Goal: Transaction & Acquisition: Purchase product/service

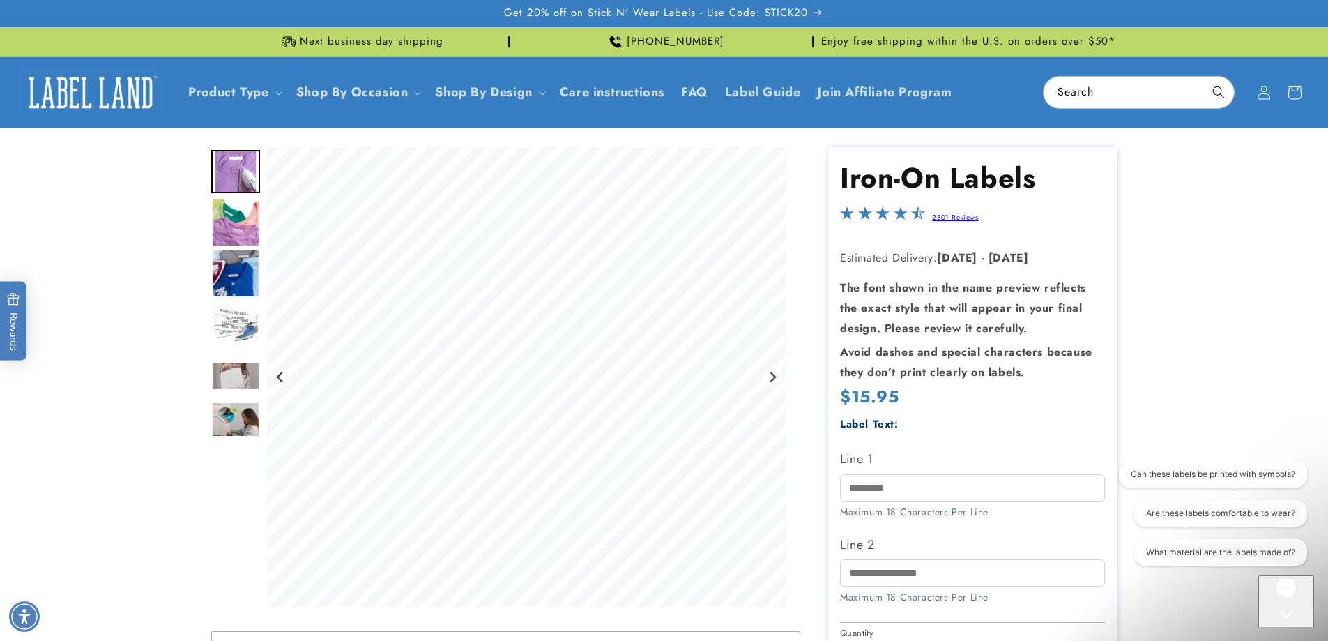
click at [242, 386] on img "Go to slide 5" at bounding box center [235, 375] width 49 height 29
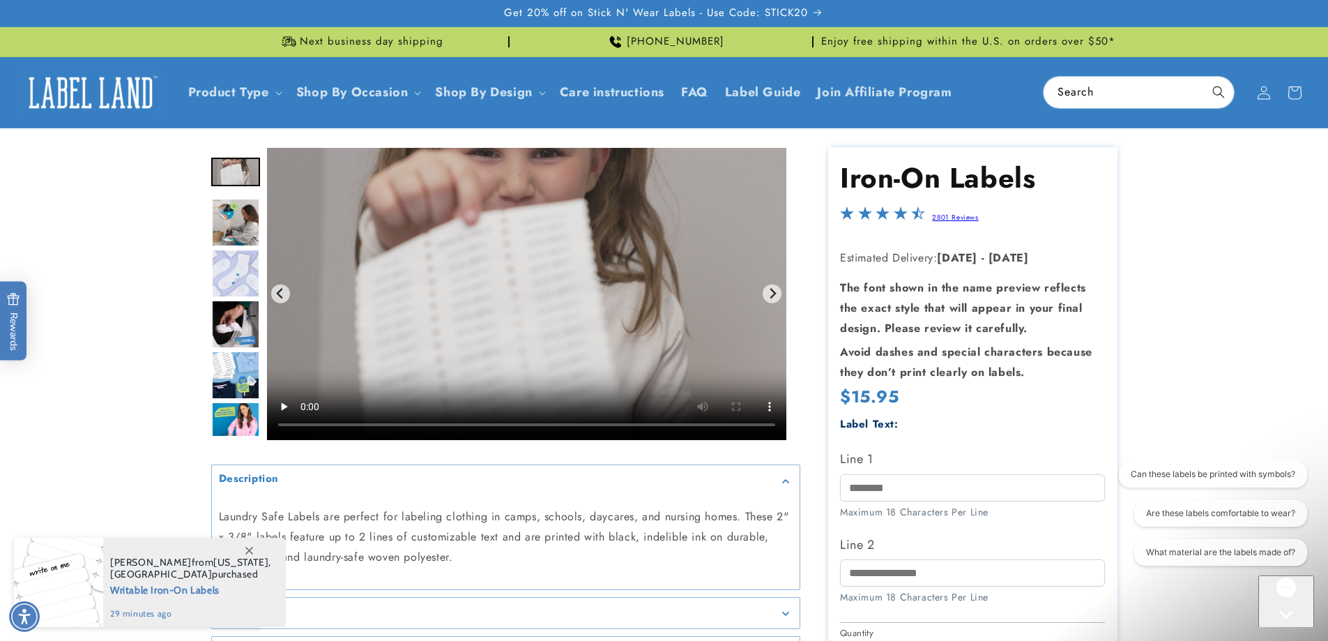
click at [251, 551] on icon at bounding box center [249, 551] width 8 height 8
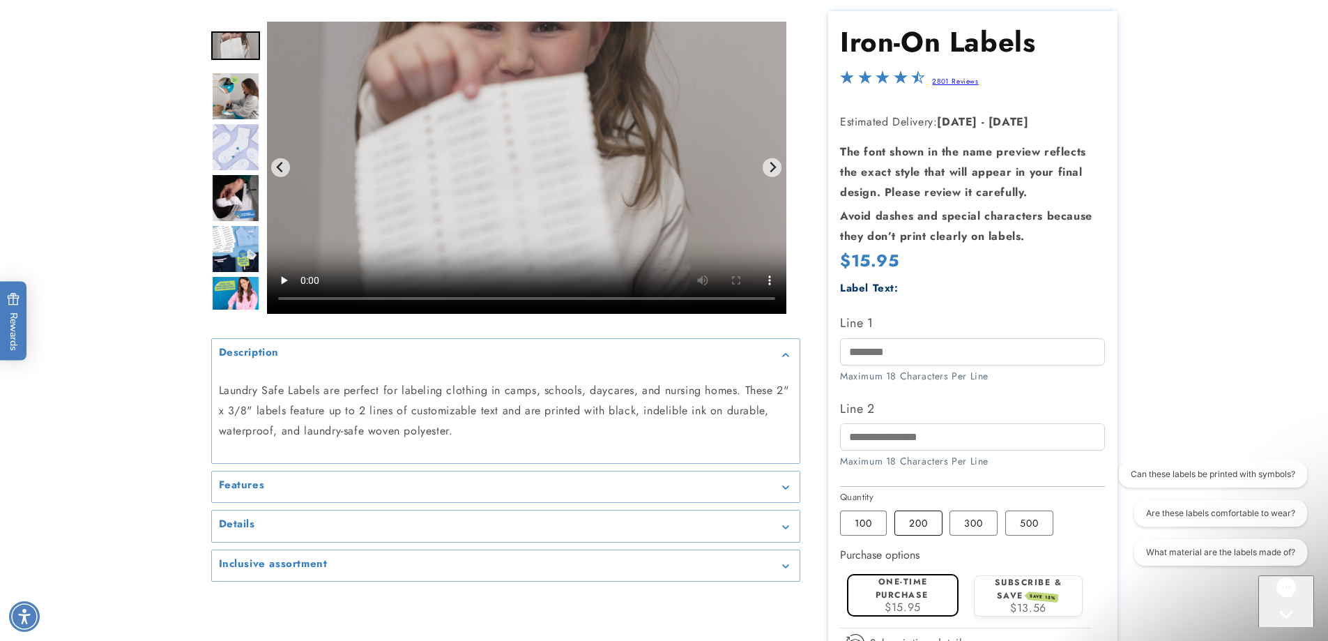
scroll to position [139, 0]
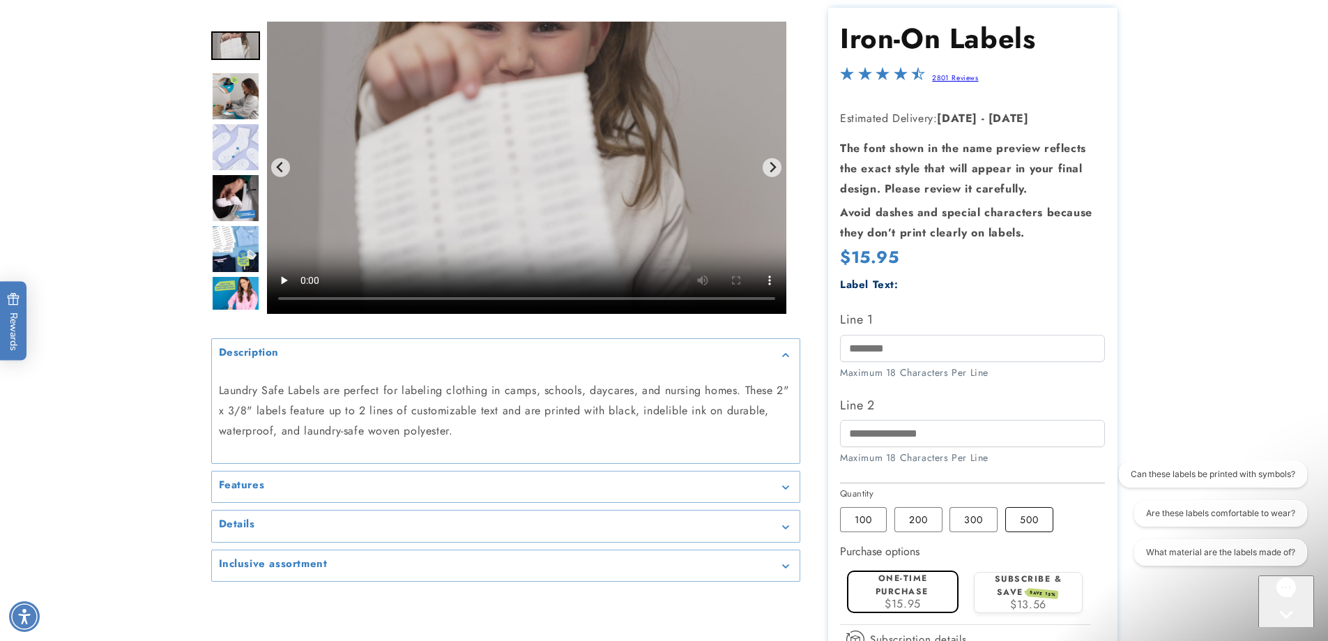
click at [1015, 524] on label "500 Variant sold out or unavailable" at bounding box center [1029, 519] width 48 height 25
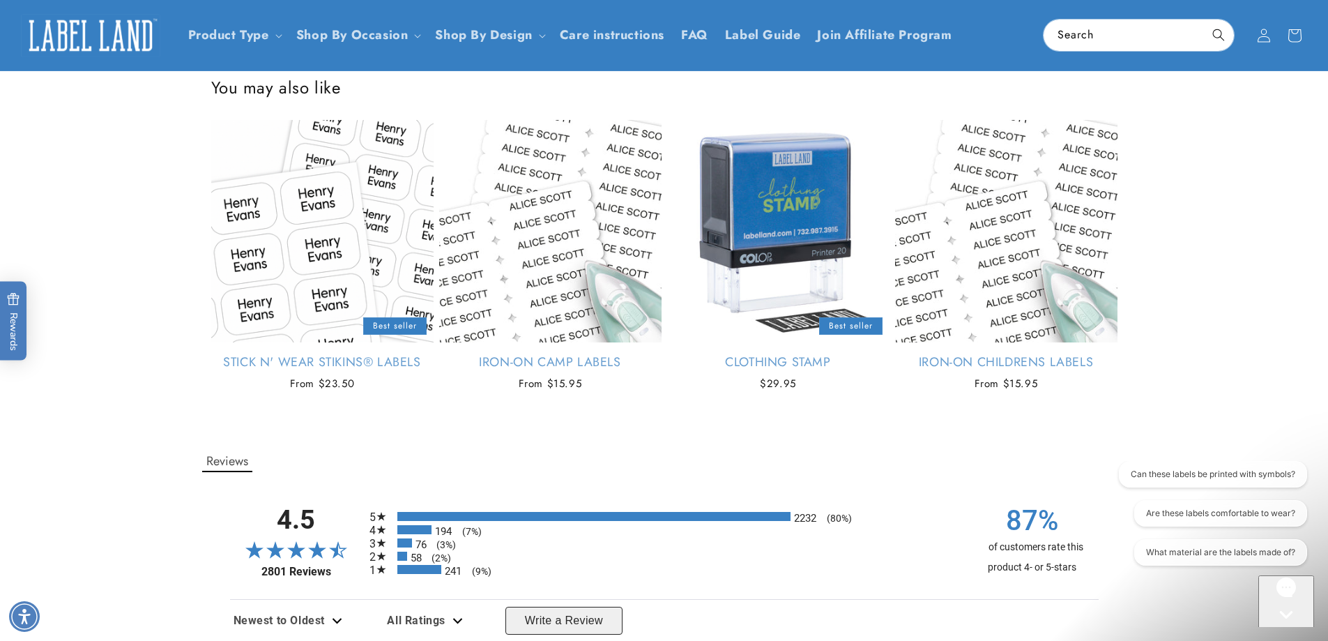
scroll to position [906, 0]
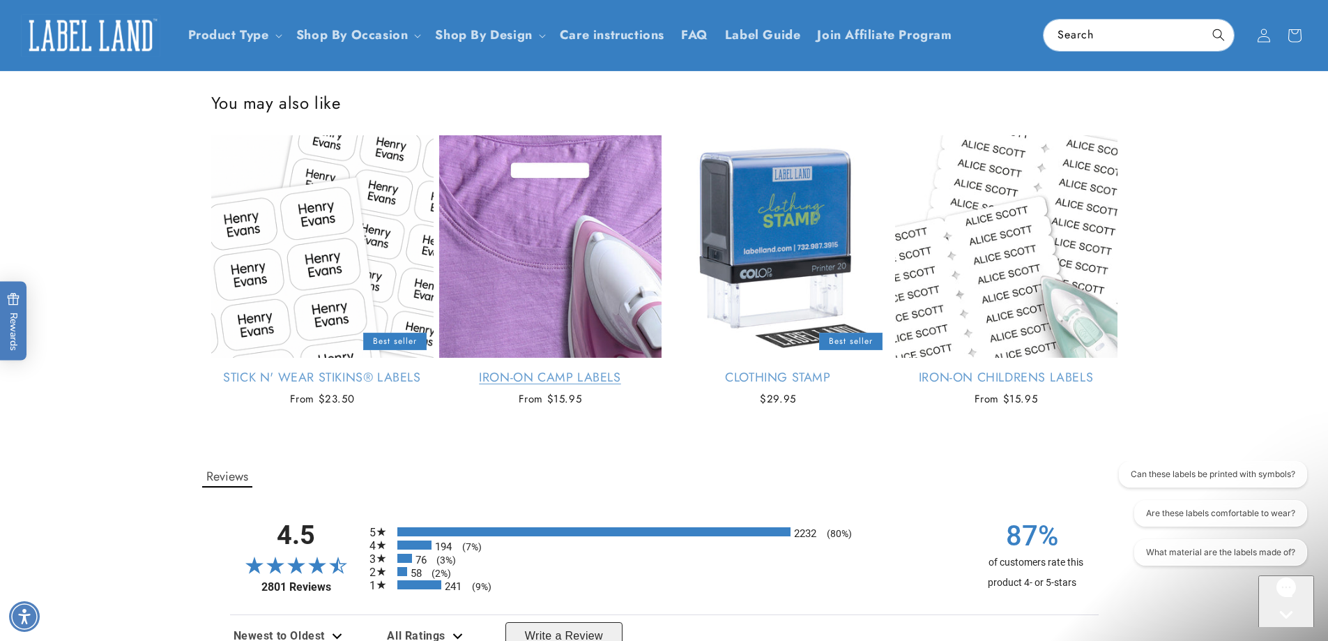
click at [596, 386] on link "Iron-On Camp Labels" at bounding box center [550, 378] width 222 height 16
